Goal: Information Seeking & Learning: Learn about a topic

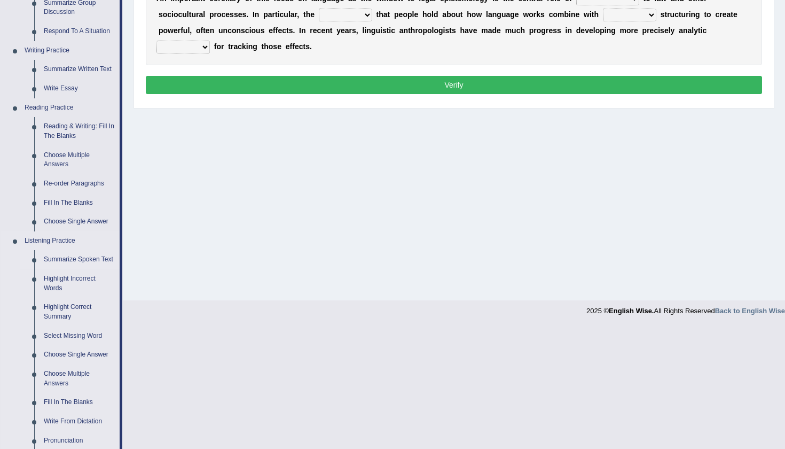
scroll to position [245, 0]
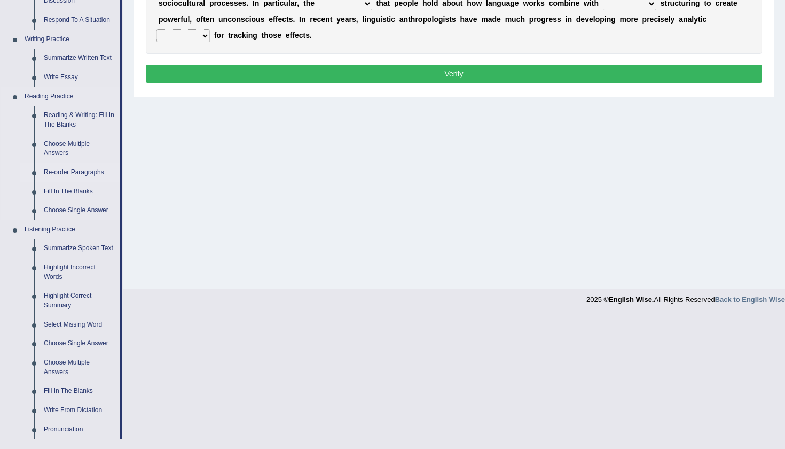
click at [82, 163] on link "Re-order Paragraphs" at bounding box center [79, 172] width 81 height 19
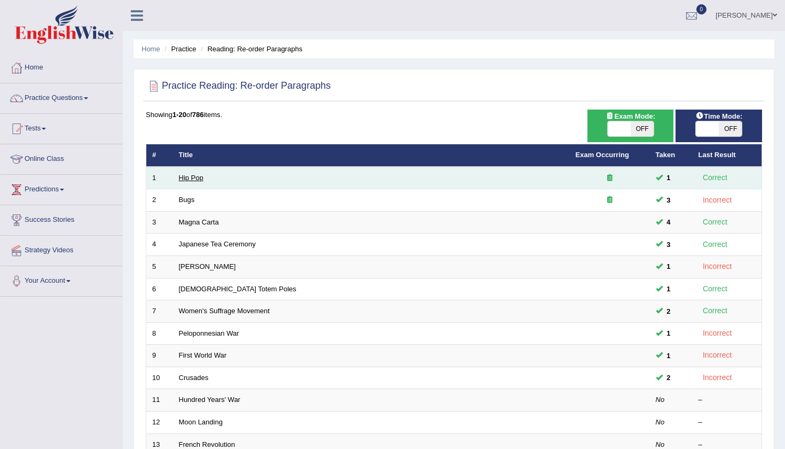
click at [198, 177] on link "Hip Pop" at bounding box center [191, 178] width 25 height 8
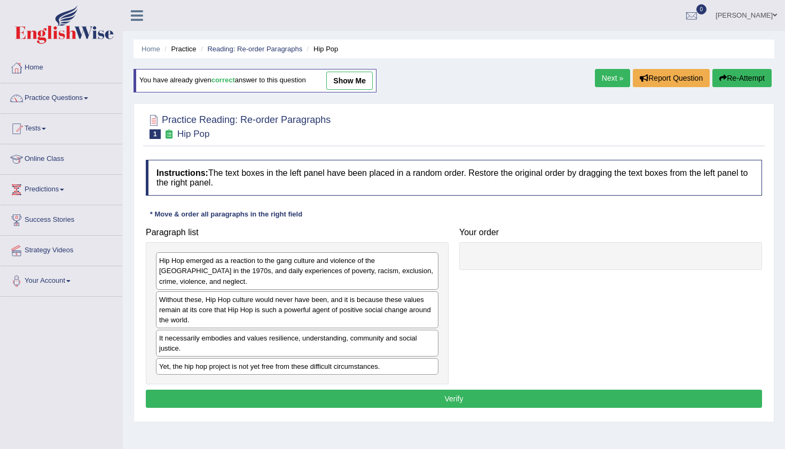
click at [600, 76] on link "Next »" at bounding box center [612, 78] width 35 height 18
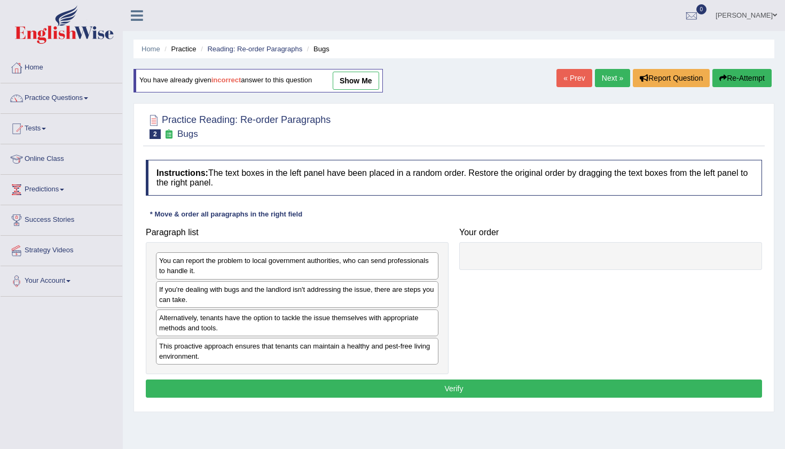
click at [373, 84] on link "show me" at bounding box center [356, 81] width 46 height 18
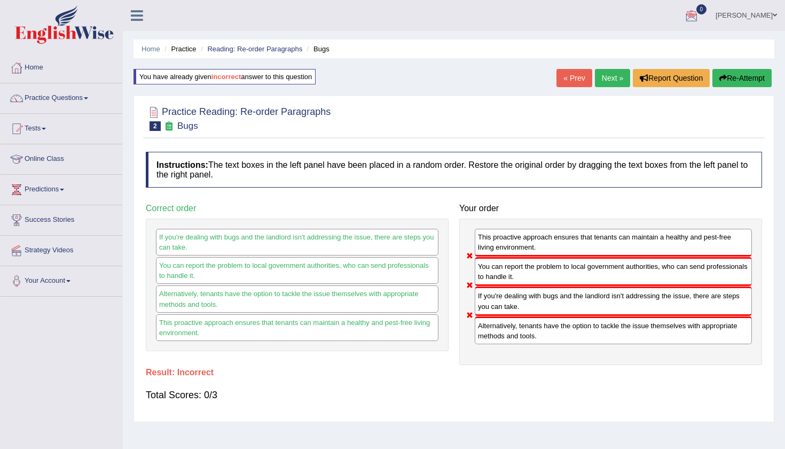
click at [741, 76] on button "Re-Attempt" at bounding box center [741, 78] width 59 height 18
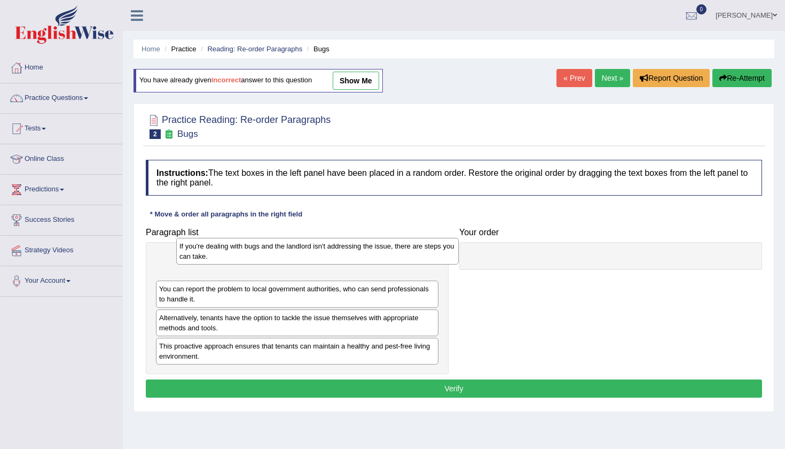
drag, startPoint x: 224, startPoint y: 295, endPoint x: 244, endPoint y: 251, distance: 48.0
click at [244, 251] on div "If you're dealing with bugs and the landlord isn't addressing the issue, there …" at bounding box center [317, 251] width 283 height 27
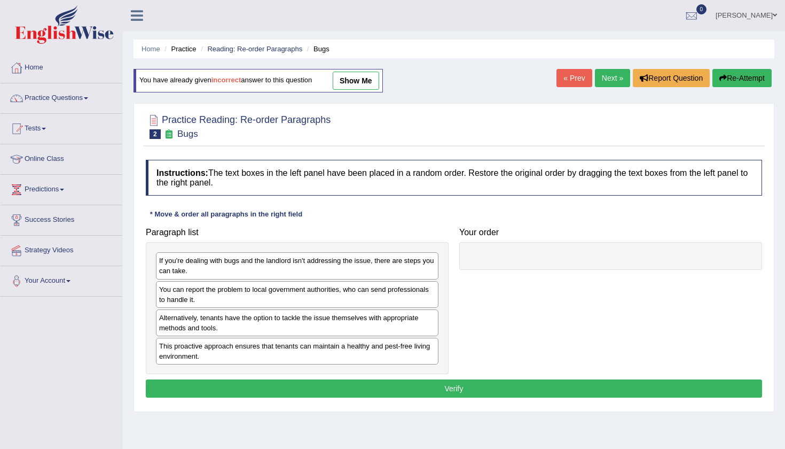
click at [613, 81] on link "Next »" at bounding box center [612, 78] width 35 height 18
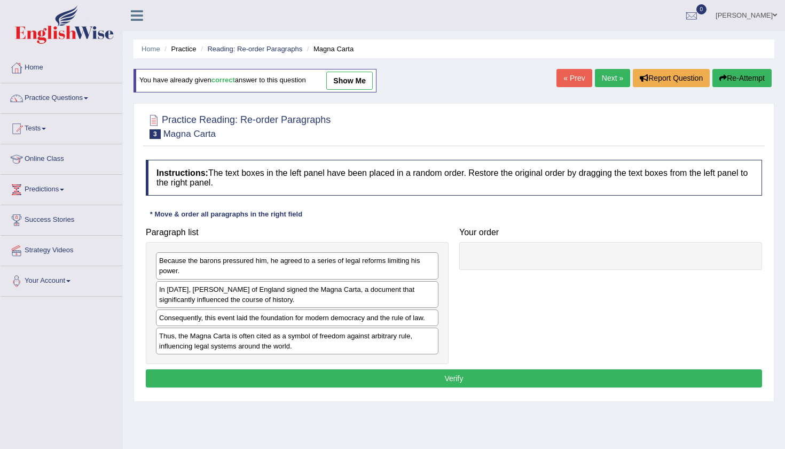
click at [606, 78] on link "Next »" at bounding box center [612, 78] width 35 height 18
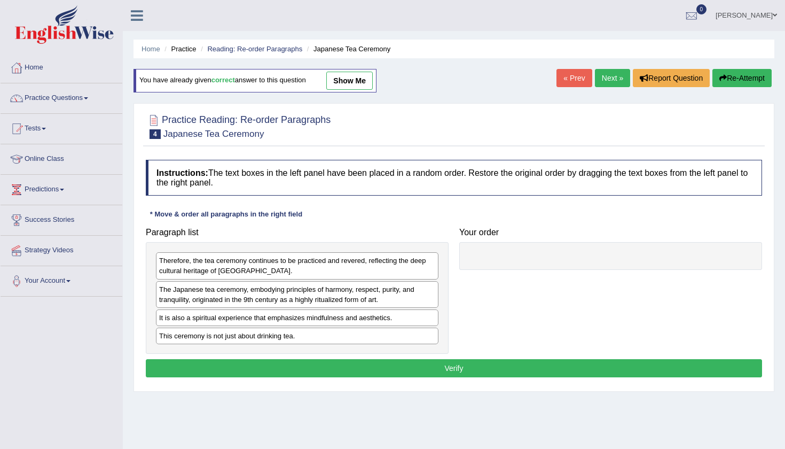
click at [606, 78] on link "Next »" at bounding box center [612, 78] width 35 height 18
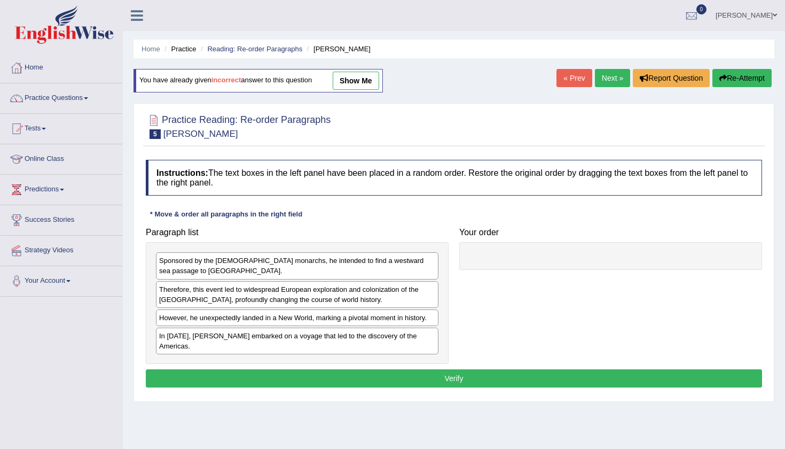
click at [379, 85] on link "show me" at bounding box center [356, 81] width 46 height 18
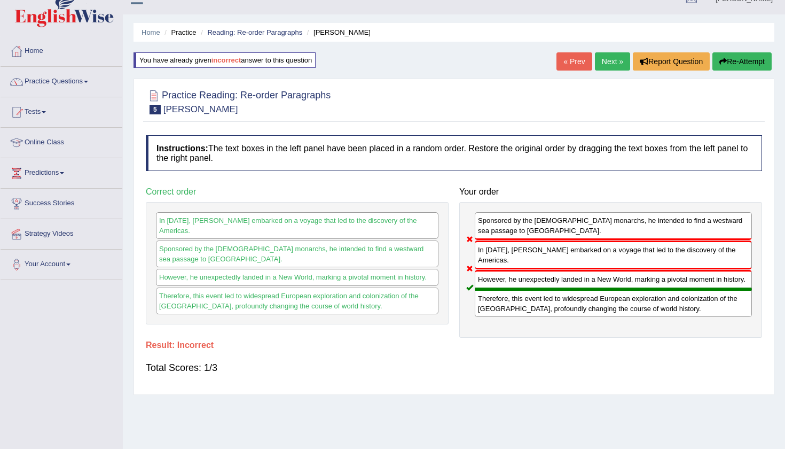
scroll to position [17, 0]
